Goal: Task Accomplishment & Management: Manage account settings

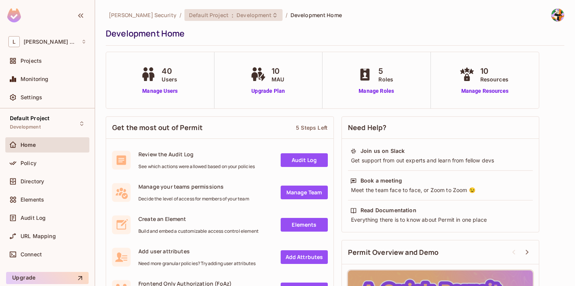
click at [200, 17] on div "Default Project : Development" at bounding box center [229, 14] width 80 height 7
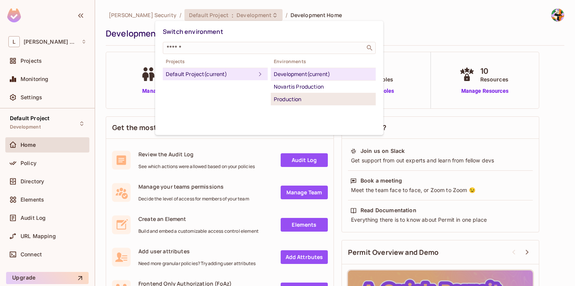
click at [273, 100] on li "Production" at bounding box center [323, 99] width 105 height 12
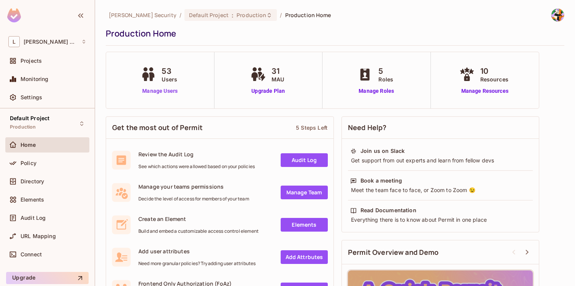
click at [160, 88] on link "Manage Users" at bounding box center [160, 91] width 42 height 8
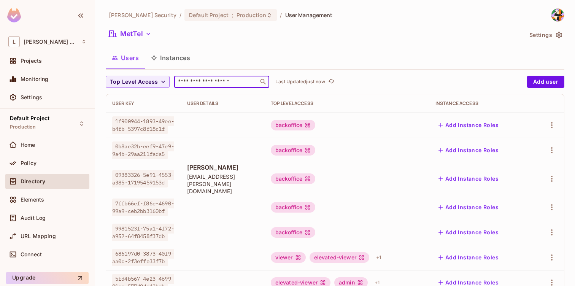
click at [212, 84] on input "text" at bounding box center [216, 82] width 80 height 8
paste input "**********"
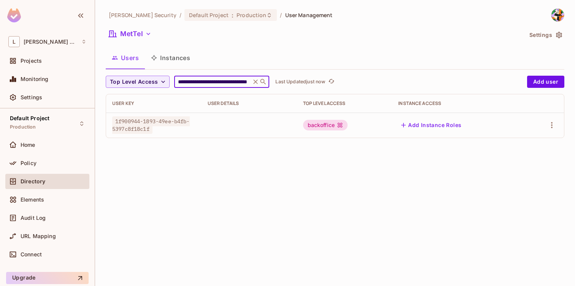
type input "**********"
click at [180, 118] on span "1f900944-1893-49ee-b4fb-5397c8f18c1f" at bounding box center [151, 124] width 78 height 17
click at [247, 132] on td at bounding box center [249, 125] width 95 height 25
click at [554, 124] on icon "button" at bounding box center [551, 125] width 9 height 9
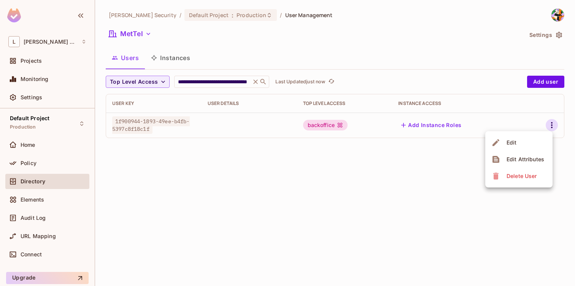
click at [514, 141] on div "Edit" at bounding box center [512, 143] width 10 height 8
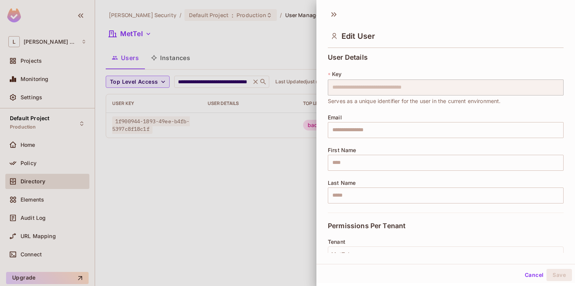
scroll to position [125, 0]
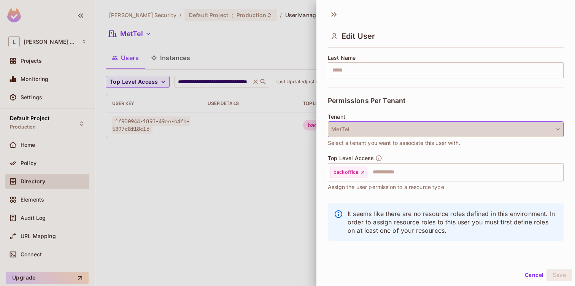
click at [383, 133] on button "MetTel" at bounding box center [446, 129] width 236 height 16
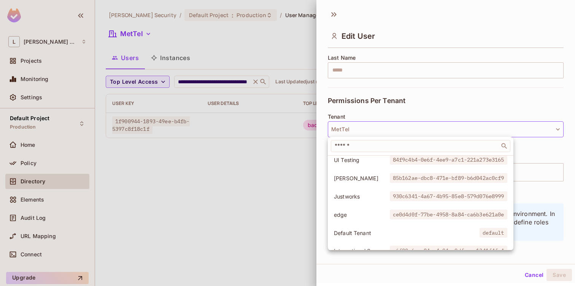
scroll to position [174, 0]
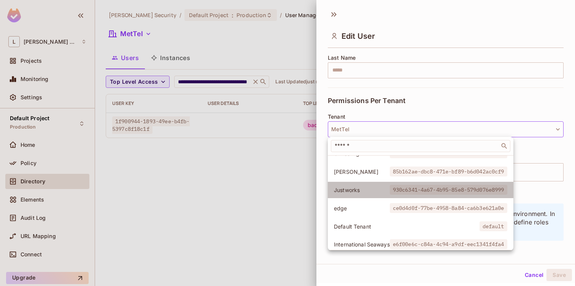
click at [364, 190] on span "Justworks" at bounding box center [362, 189] width 56 height 7
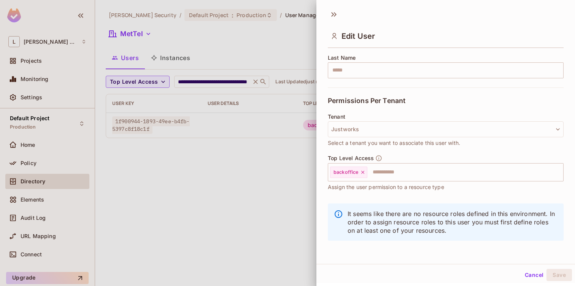
click at [232, 181] on div at bounding box center [287, 143] width 575 height 286
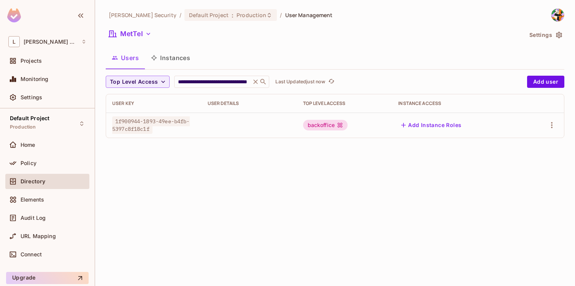
click at [48, 171] on div "Policy" at bounding box center [47, 165] width 84 height 18
click at [51, 162] on div "Policy" at bounding box center [54, 163] width 66 height 6
